Goal: Navigation & Orientation: Find specific page/section

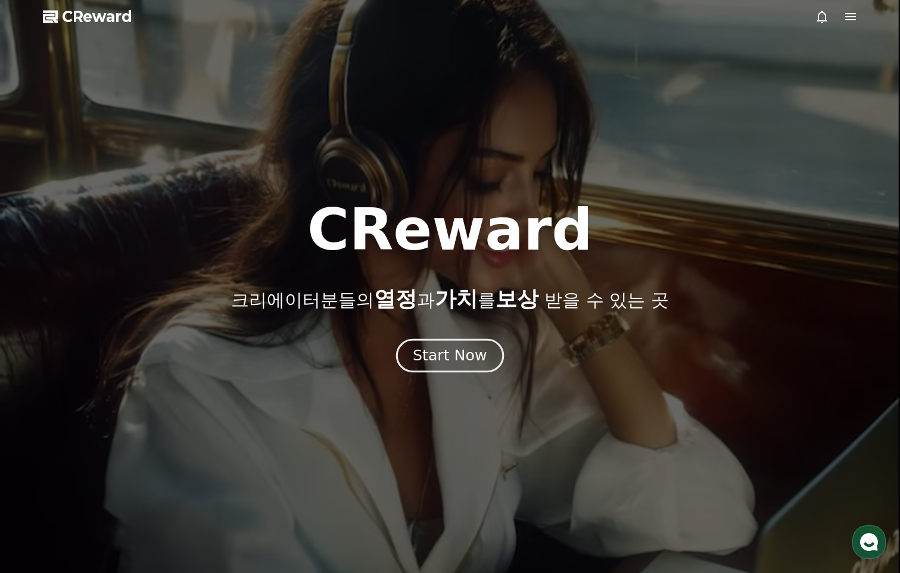
click at [451, 354] on div "Start Now" at bounding box center [450, 355] width 74 height 20
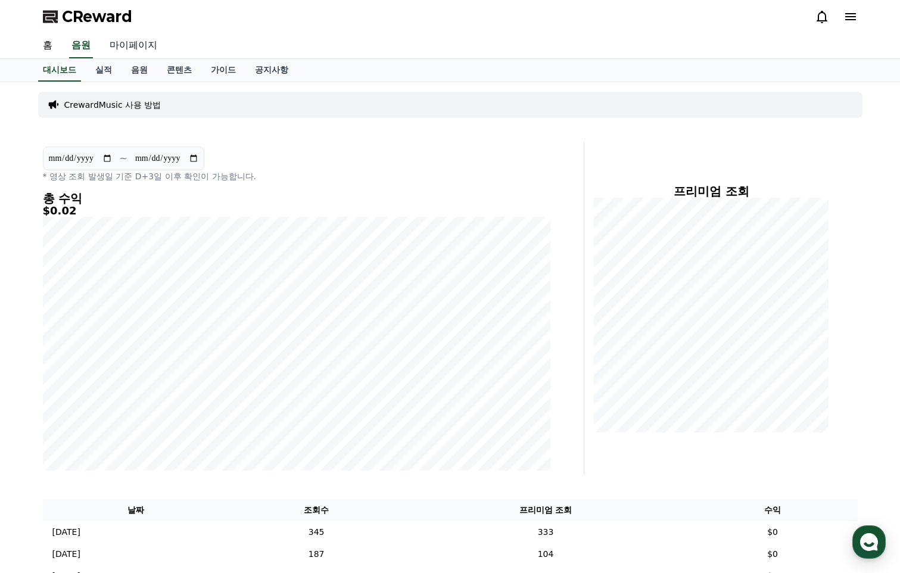
click at [141, 44] on link "마이페이지" at bounding box center [133, 45] width 67 height 25
select select "**********"
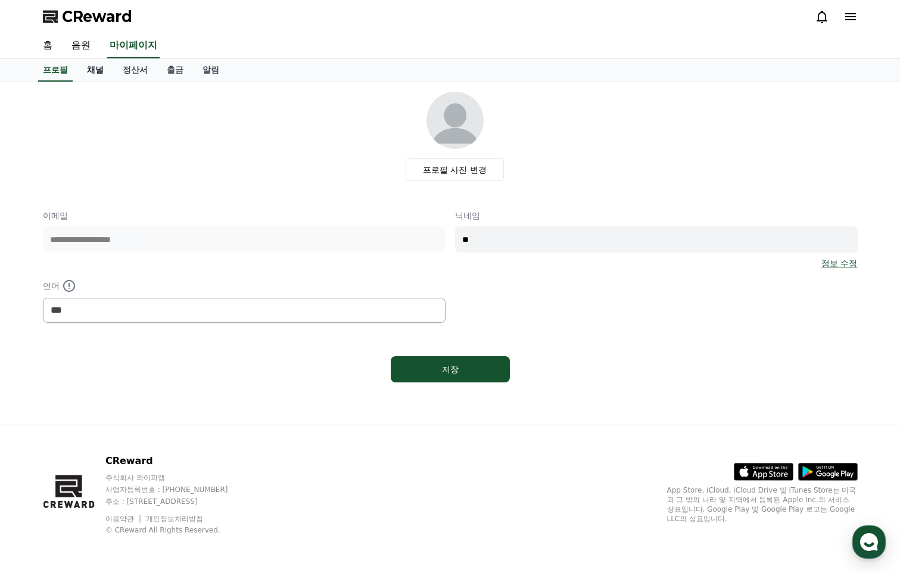
click at [100, 74] on link "채널" at bounding box center [95, 70] width 36 height 23
